Goal: Information Seeking & Learning: Find contact information

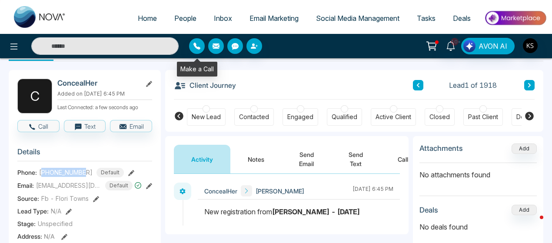
scroll to position [0, 303]
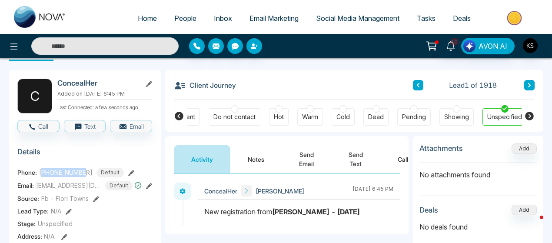
click at [186, 16] on span "People" at bounding box center [185, 18] width 22 height 9
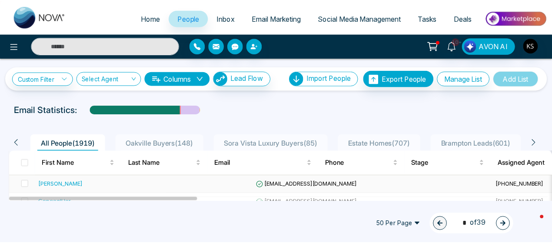
scroll to position [63, 0]
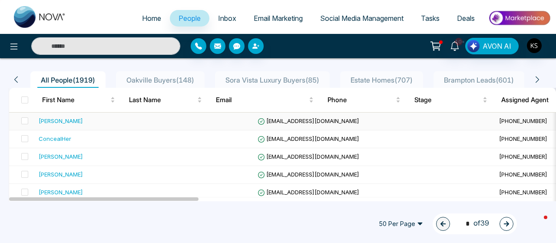
click at [50, 126] on td "[PERSON_NAME]" at bounding box center [101, 122] width 132 height 18
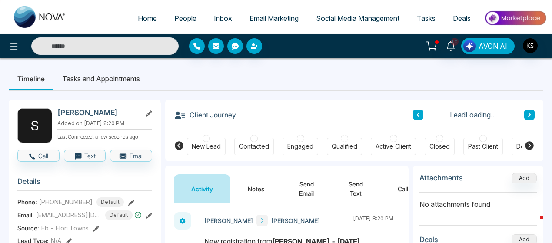
click at [95, 111] on h2 "[PERSON_NAME]" at bounding box center [97, 112] width 81 height 9
copy h2 "Pelcowitz"
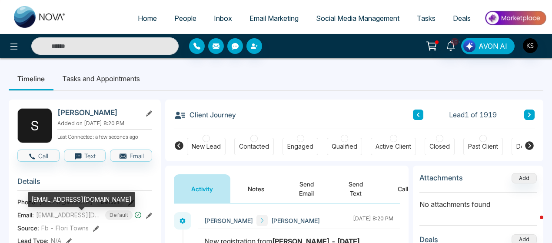
click at [67, 217] on span "[EMAIL_ADDRESS][DOMAIN_NAME]" at bounding box center [68, 214] width 65 height 9
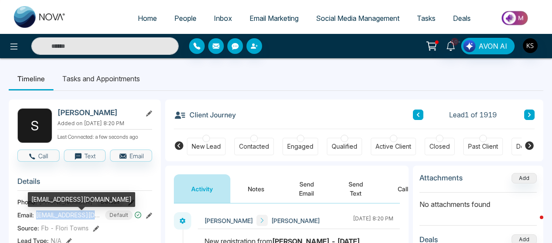
click at [67, 217] on span "[EMAIL_ADDRESS][DOMAIN_NAME]" at bounding box center [68, 214] width 65 height 9
copy span "[EMAIL_ADDRESS][DOMAIN_NAME]"
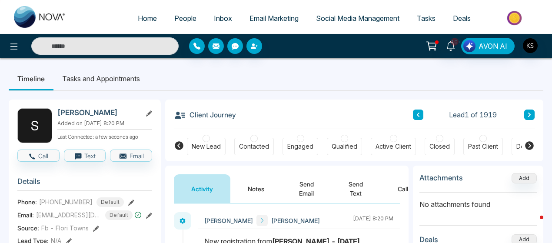
click at [70, 204] on span "[PHONE_NUMBER]" at bounding box center [65, 201] width 53 height 9
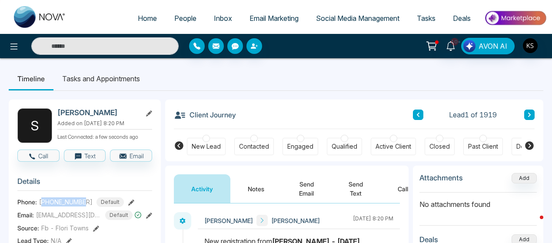
copy span "14166182777"
